Goal: Information Seeking & Learning: Learn about a topic

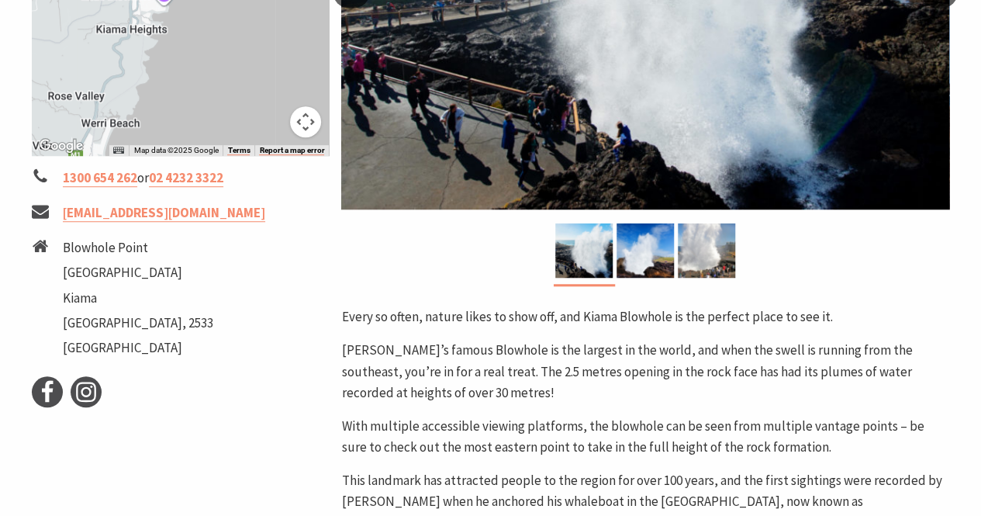
scroll to position [483, 0]
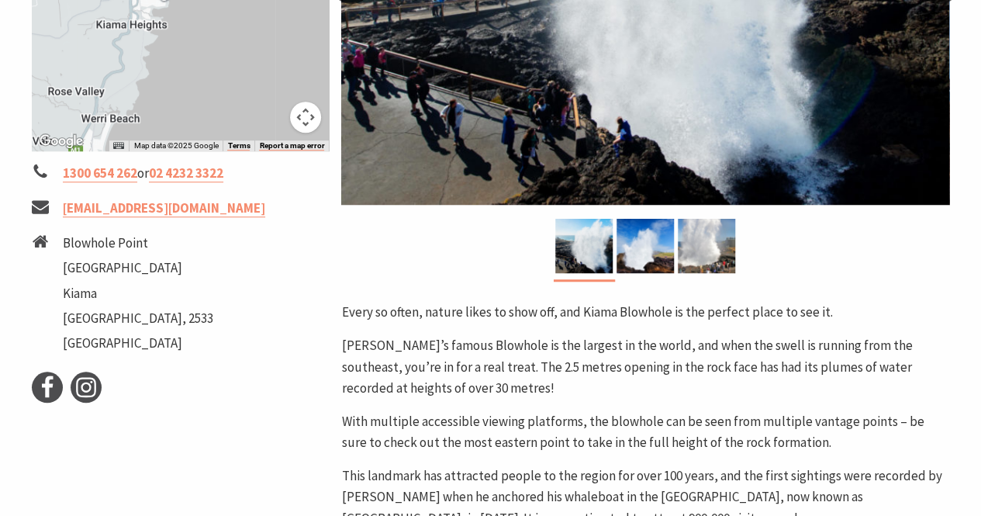
click at [444, 368] on p "Kiama’s famous Blowhole is the largest in the world, and when the swell is runn…" at bounding box center [645, 367] width 608 height 64
drag, startPoint x: 444, startPoint y: 368, endPoint x: 641, endPoint y: 358, distance: 197.3
click at [641, 358] on p "Kiama’s famous Blowhole is the largest in the world, and when the swell is runn…" at bounding box center [645, 367] width 608 height 64
click at [639, 358] on p "Kiama’s famous Blowhole is the largest in the world, and when the swell is runn…" at bounding box center [645, 367] width 608 height 64
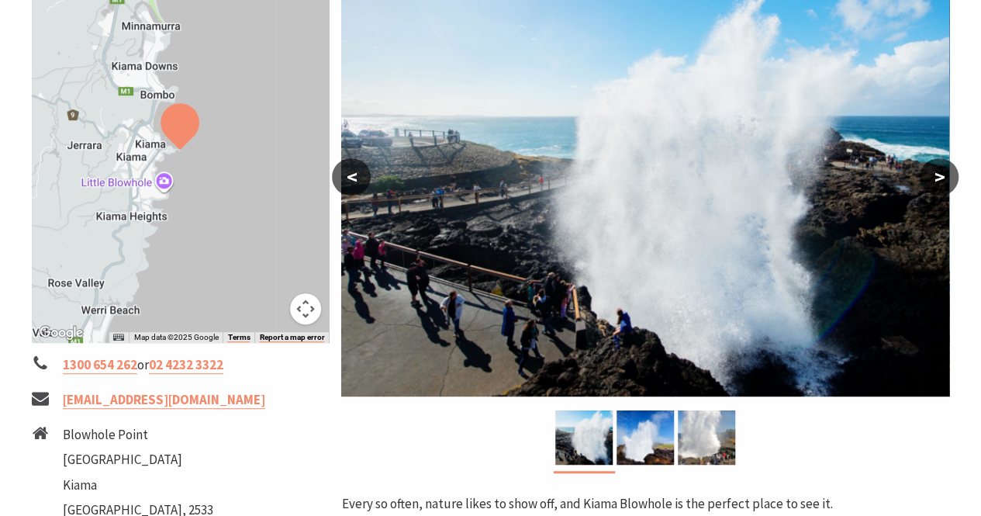
scroll to position [291, 0]
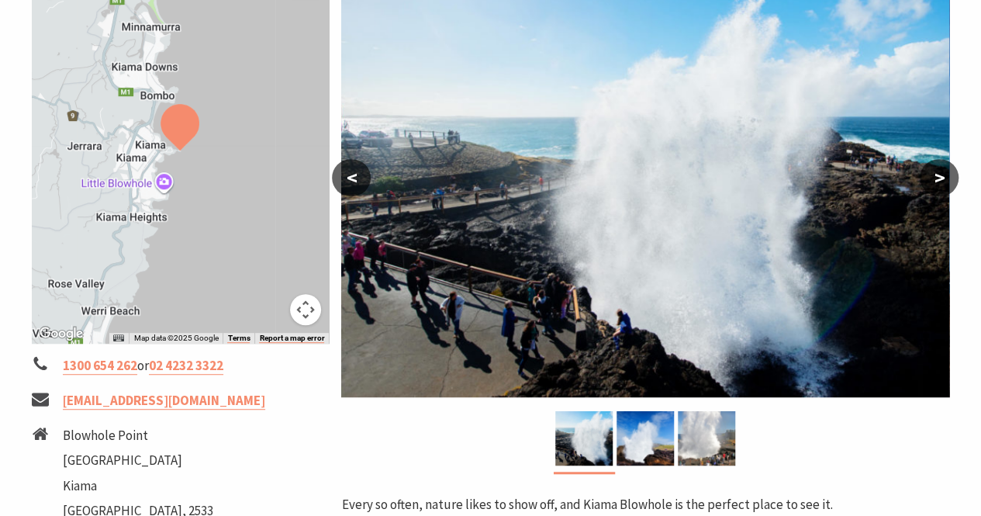
click at [160, 182] on div at bounding box center [181, 150] width 298 height 385
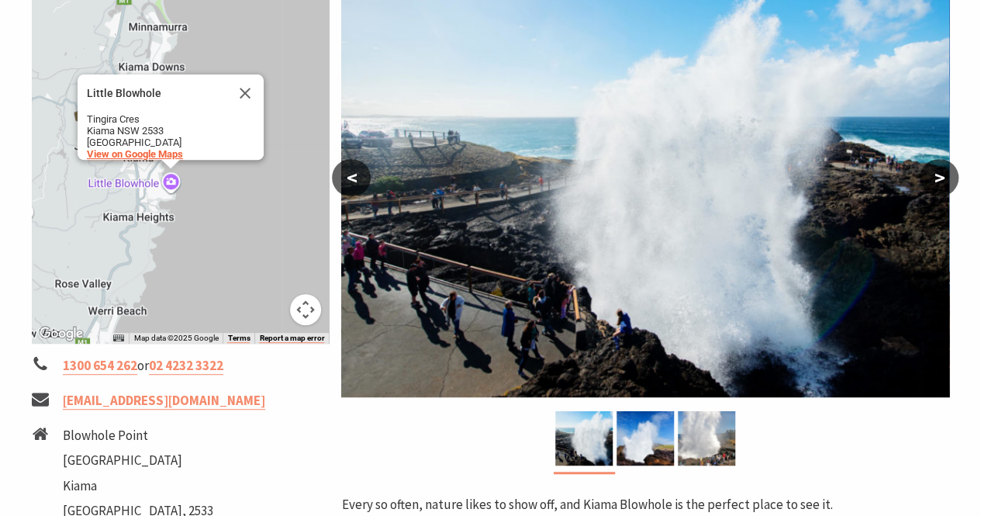
click at [141, 148] on span "View on Google Maps" at bounding box center [135, 154] width 96 height 12
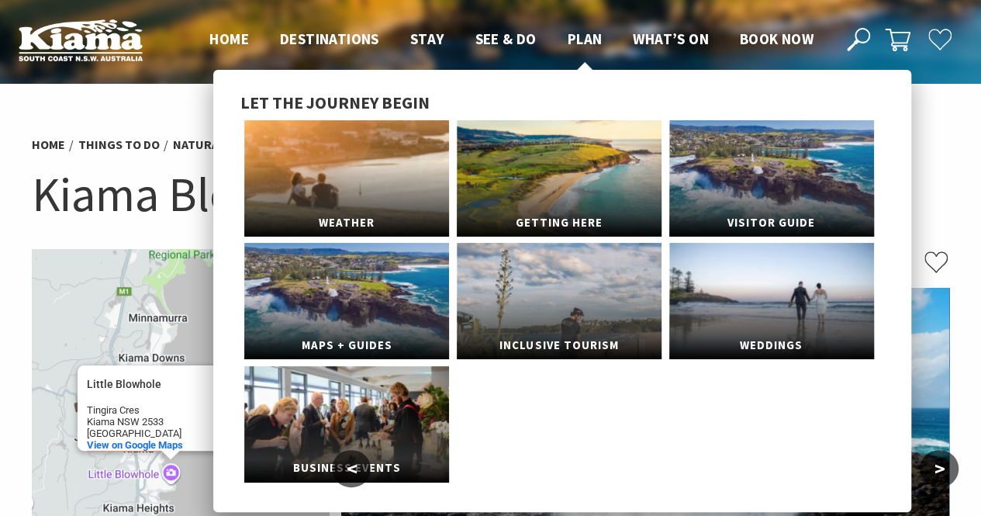
click at [591, 39] on span "Plan" at bounding box center [585, 38] width 35 height 19
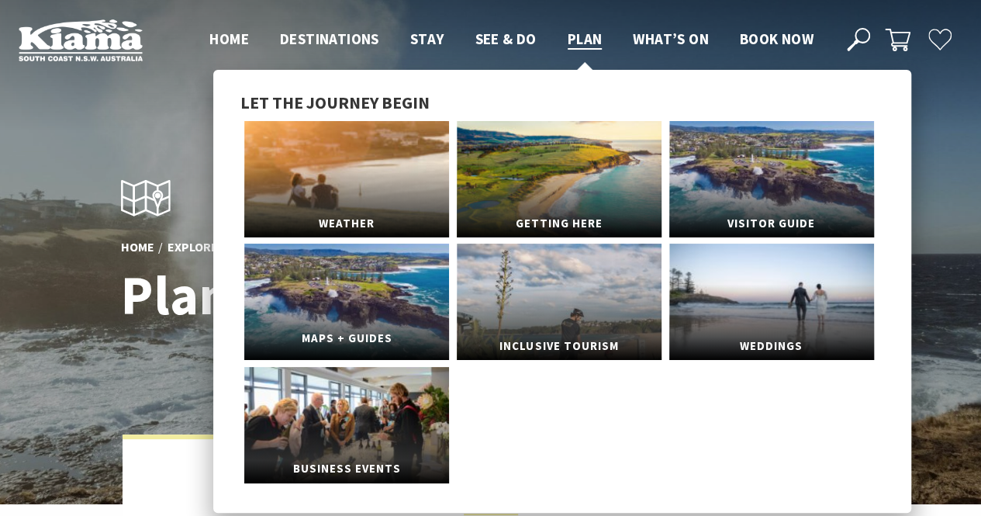
click at [430, 297] on link "Maps + Guides" at bounding box center [346, 302] width 205 height 116
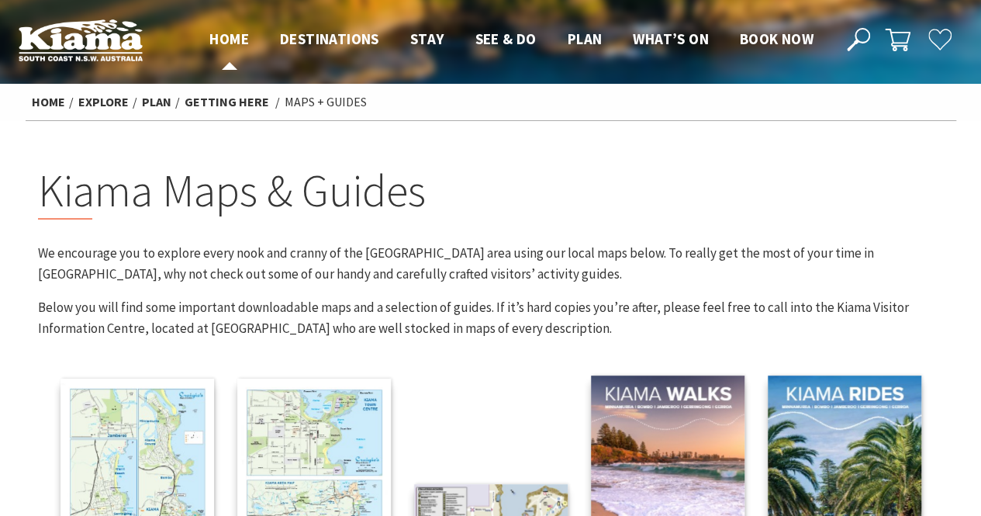
click at [240, 38] on span "Home" at bounding box center [229, 38] width 40 height 19
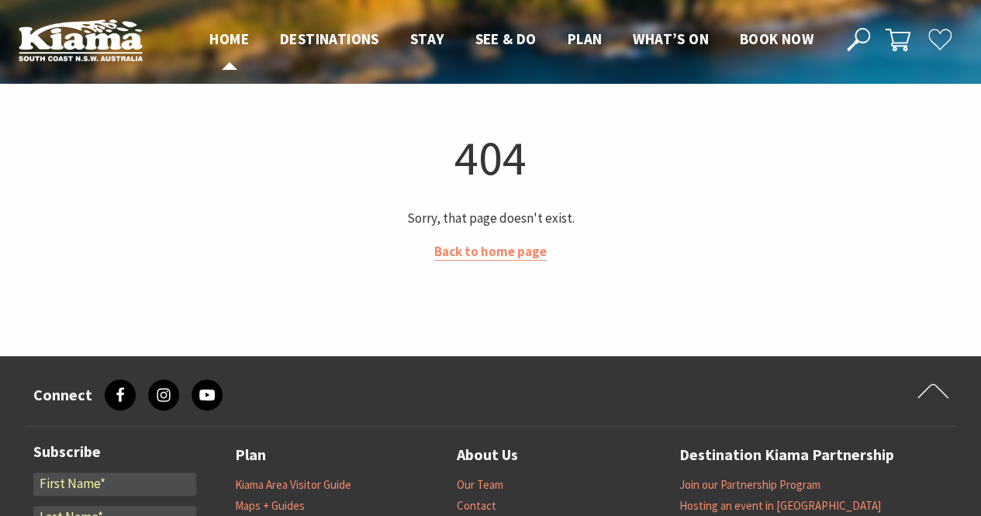
click at [237, 40] on span "Home" at bounding box center [229, 38] width 40 height 19
click at [71, 46] on img at bounding box center [81, 40] width 124 height 43
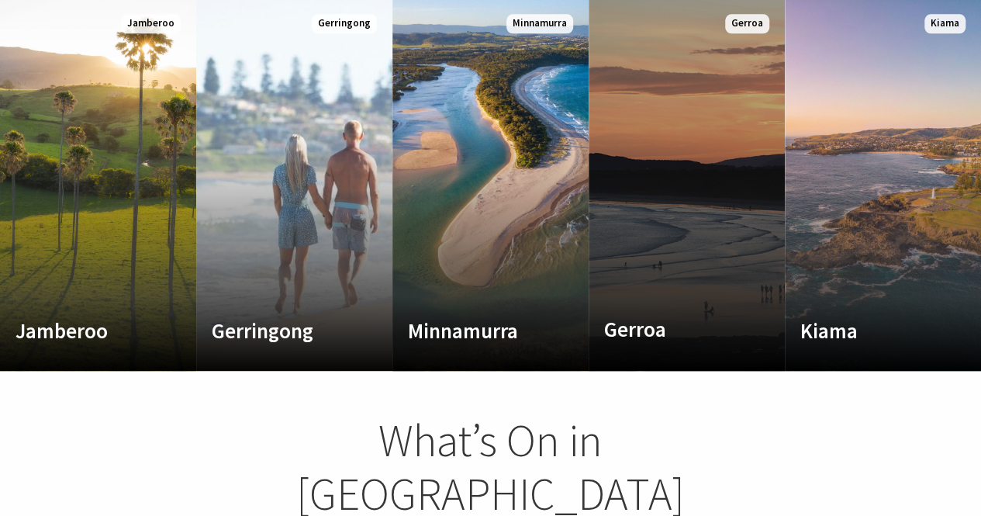
scroll to position [885, 0]
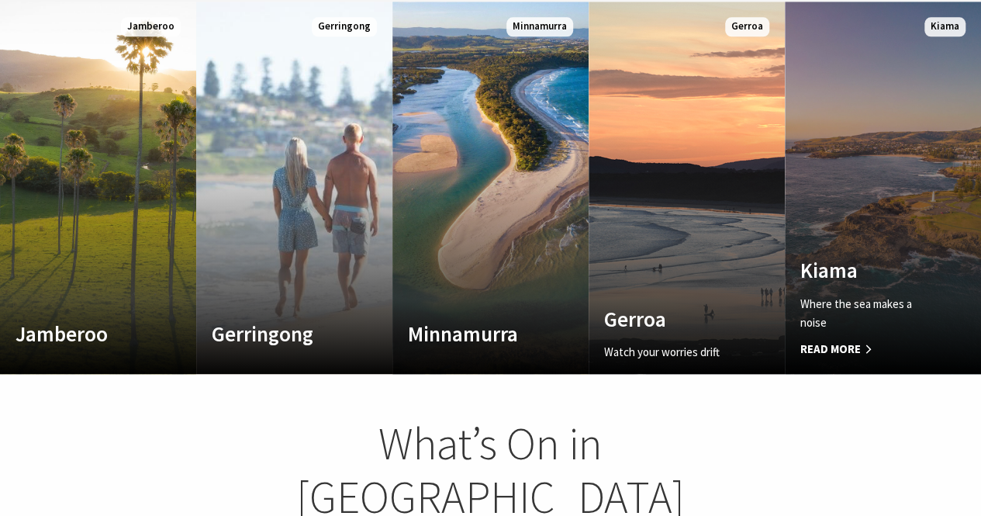
click at [909, 232] on link "Custom Image Used Kiama Where the sea makes a noise Read More Kiama" at bounding box center [883, 188] width 196 height 372
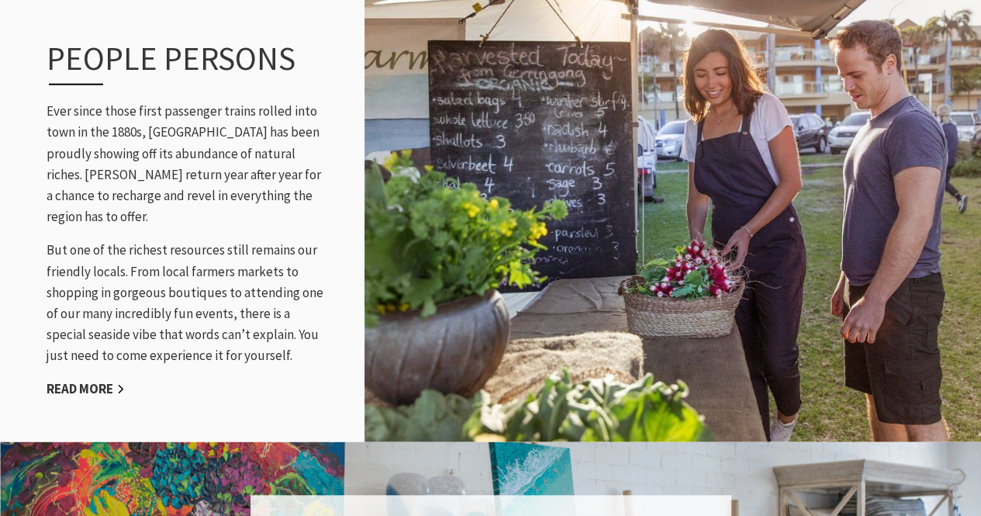
scroll to position [1951, 0]
